Goal: Task Accomplishment & Management: Manage account settings

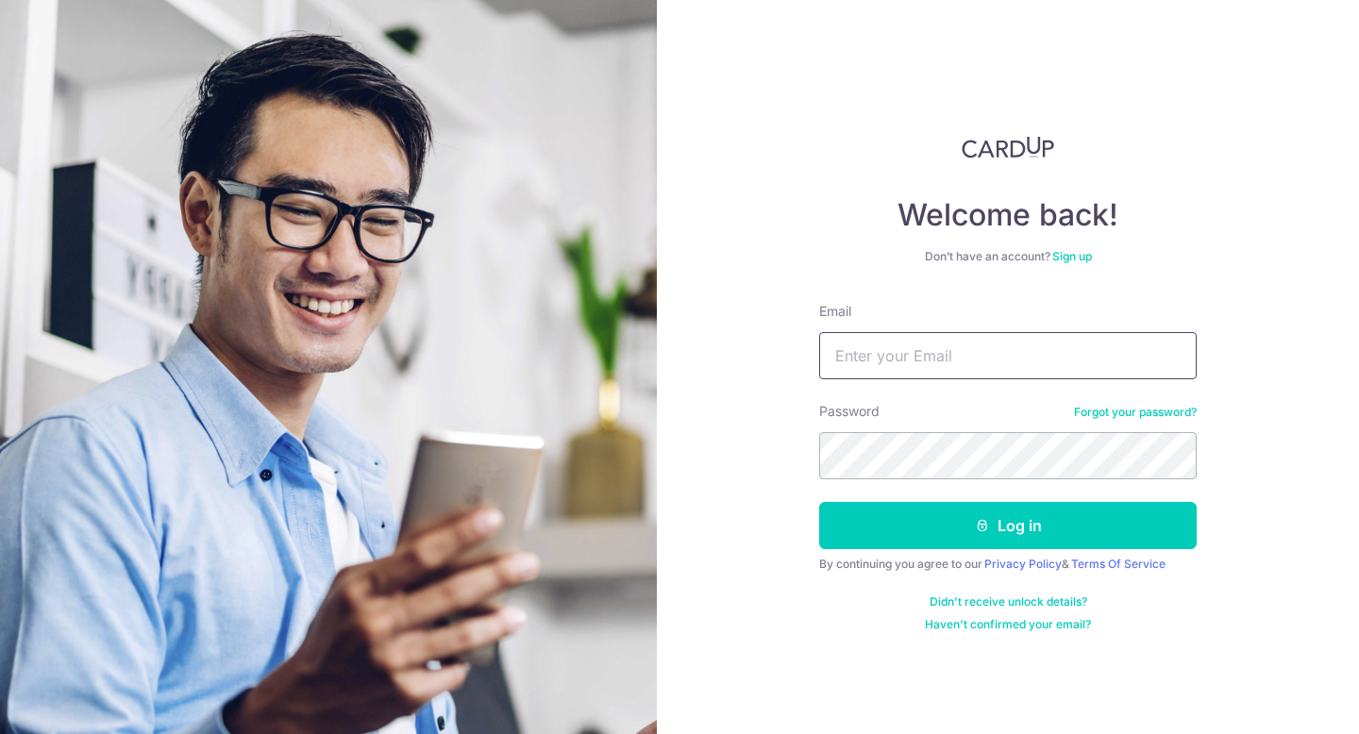
drag, startPoint x: 966, startPoint y: 362, endPoint x: 966, endPoint y: 373, distance: 10.4
click at [966, 363] on input "Email" at bounding box center [1007, 355] width 377 height 47
type input "[PERSON_NAME][DOMAIN_NAME][EMAIL_ADDRESS][PERSON_NAME][DOMAIN_NAME]"
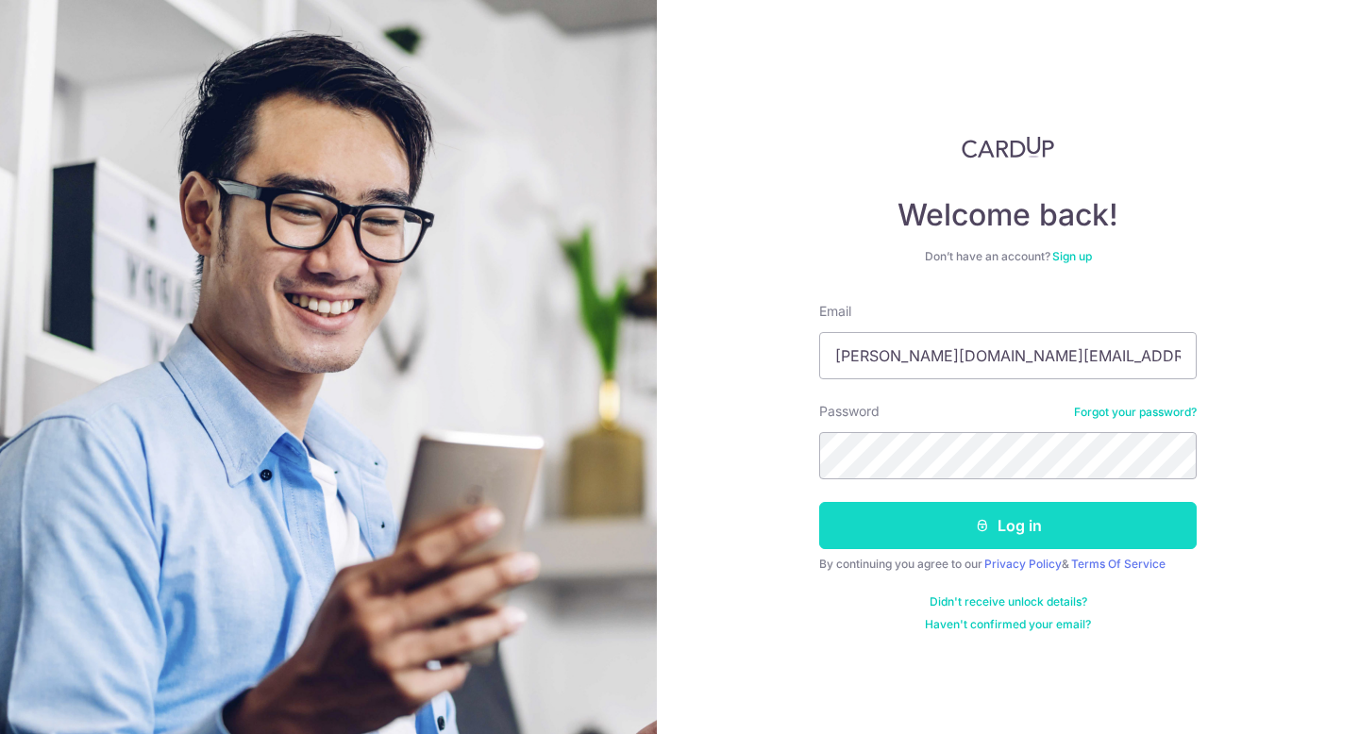
click at [1047, 535] on button "Log in" at bounding box center [1007, 525] width 377 height 47
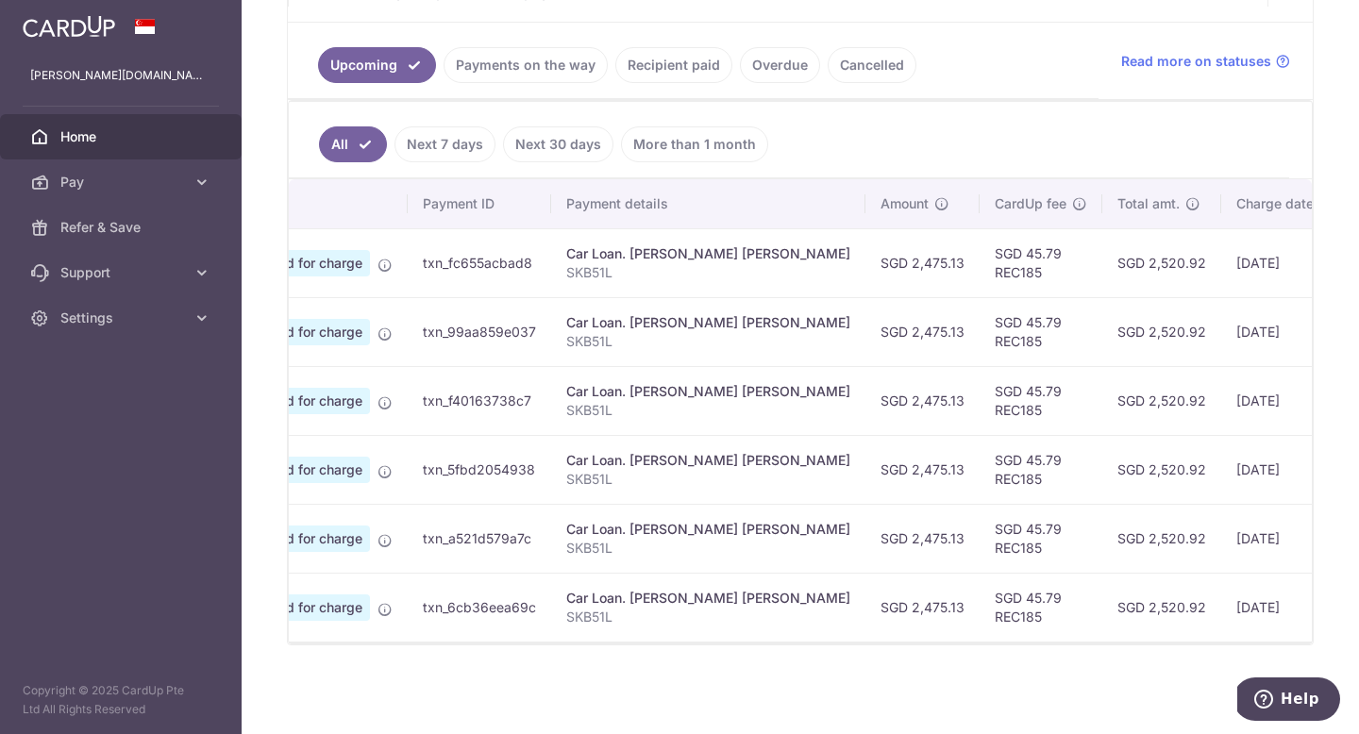
scroll to position [0, 393]
